Goal: Find specific page/section: Find specific page/section

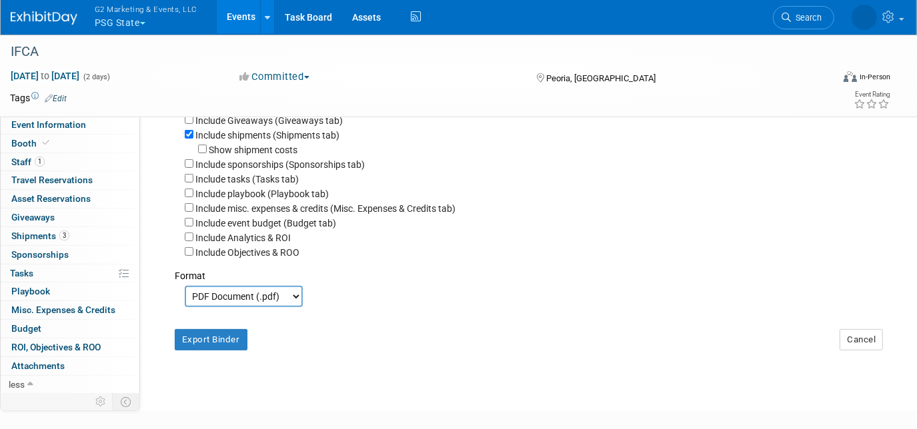
scroll to position [90, 0]
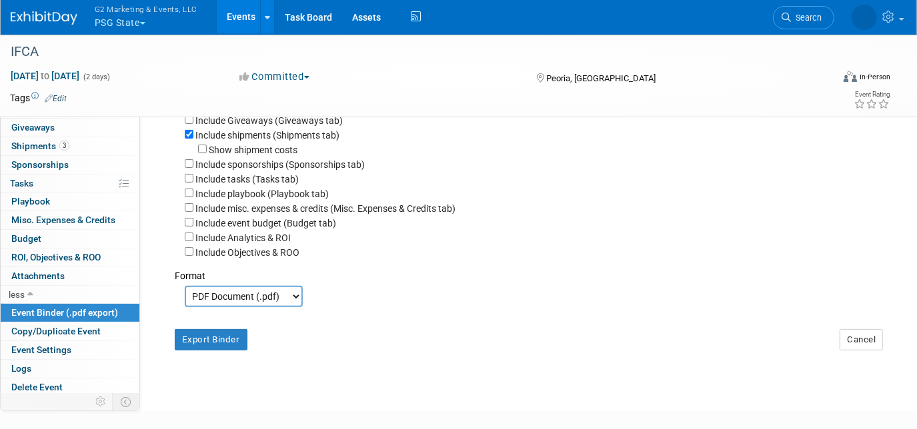
click at [144, 14] on span "G2 Marketing & Events, LLC" at bounding box center [146, 9] width 103 height 14
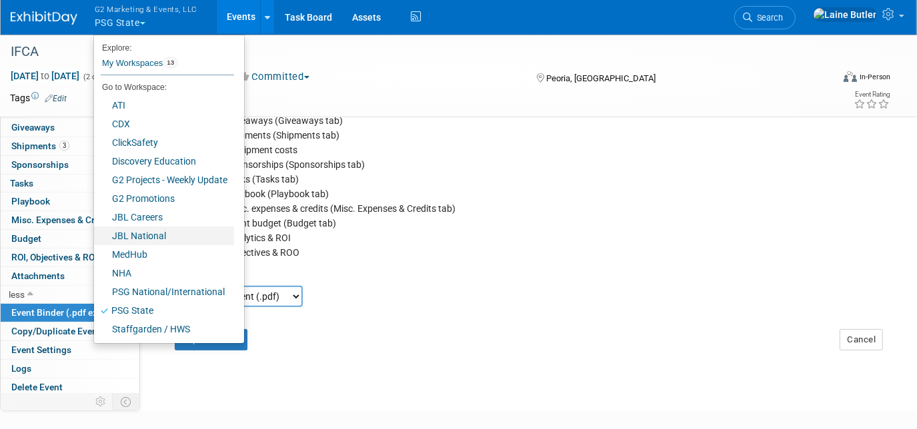
click at [181, 236] on link "JBL National" at bounding box center [164, 236] width 140 height 19
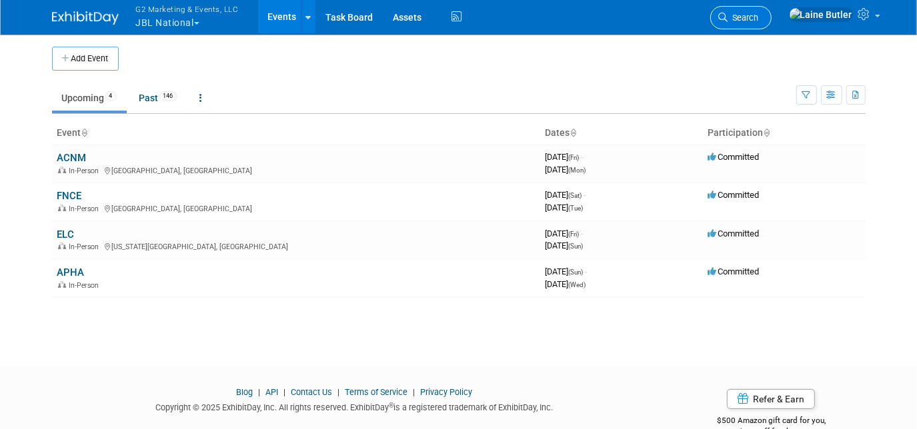
click at [771, 6] on link "Search" at bounding box center [740, 17] width 61 height 23
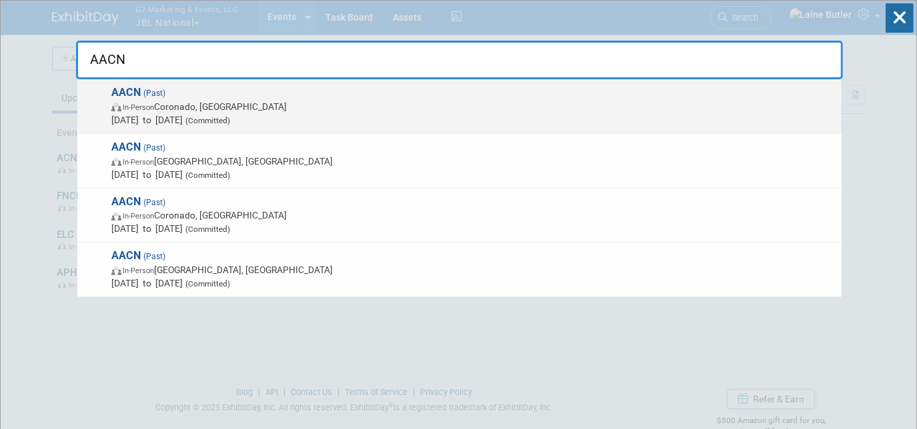
type input "AACN"
click at [426, 117] on span "[DATE] to [DATE] (Committed)" at bounding box center [472, 119] width 723 height 13
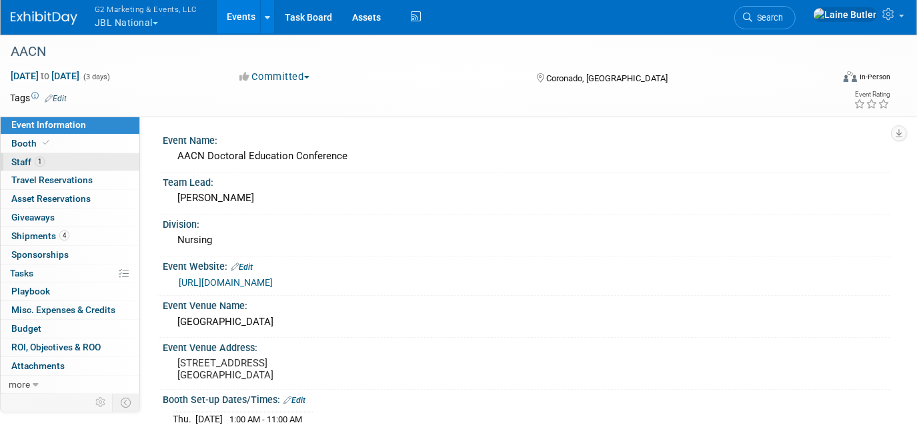
click at [92, 161] on link "1 Staff 1" at bounding box center [70, 162] width 139 height 18
